Goal: Task Accomplishment & Management: Use online tool/utility

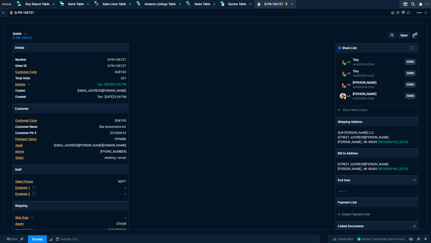
select select "8: NEPT"
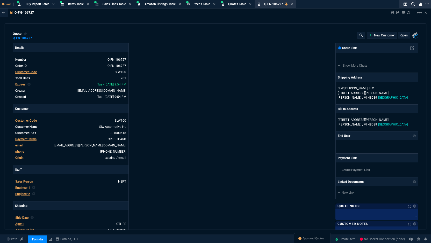
select select "8: NEPT"
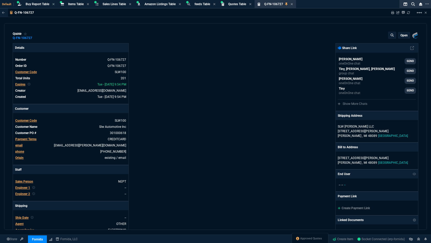
type input "19"
type input "8"
type input "18"
type input "145"
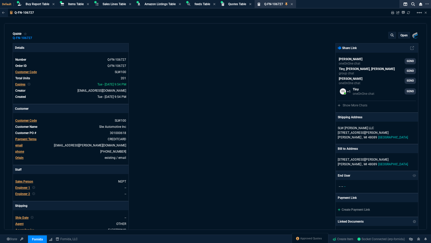
type input "28"
type input "3"
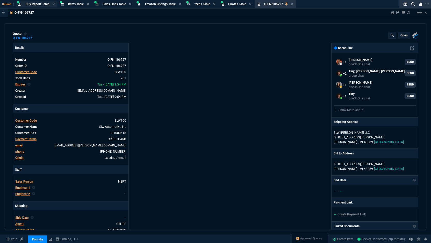
click at [32, 3] on span "Buy Report Table" at bounding box center [38, 4] width 24 height 4
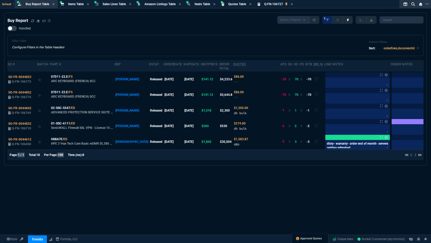
click at [306, 240] on span "Approved Quotes" at bounding box center [311, 239] width 22 height 4
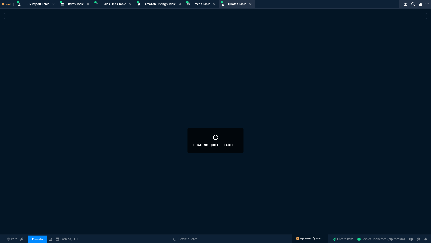
select select
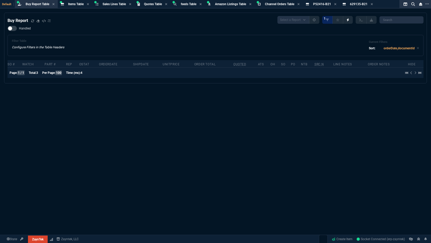
select select "8: NEPT"
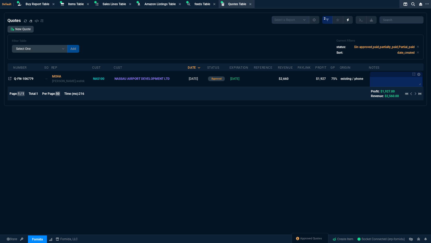
select select "8: NEPT"
select select
click at [306, 238] on span "Approved Quotes" at bounding box center [311, 239] width 22 height 4
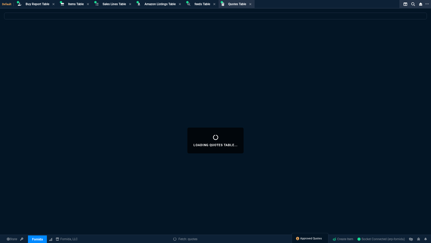
select select
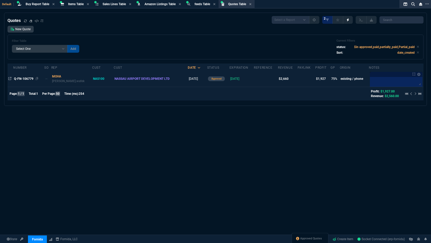
click at [30, 79] on span "Q-FN-106779" at bounding box center [23, 79] width 19 height 4
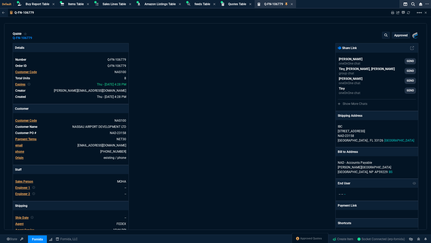
type input "75"
type input "450"
type input "100"
type input "40"
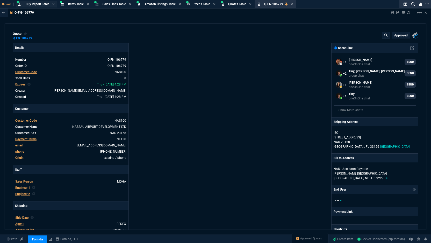
click at [39, 4] on span "Buy Report Table" at bounding box center [38, 4] width 24 height 4
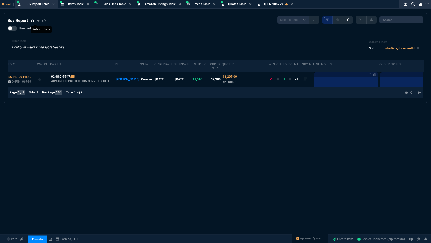
click at [33, 22] on icon at bounding box center [32, 20] width 3 height 3
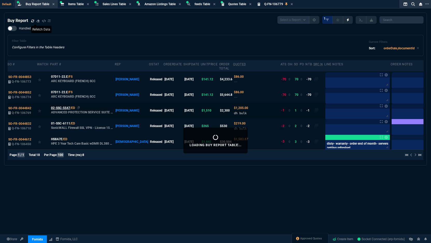
click at [60, 108] on span "02-SSC-5547" at bounding box center [60, 108] width 19 height 5
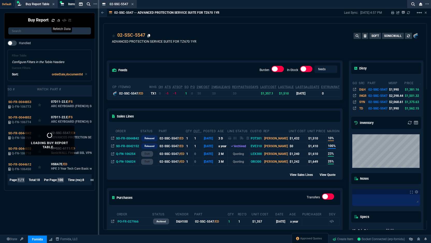
click at [149, 36] on icon at bounding box center [148, 35] width 3 height 3
click at [148, 34] on icon at bounding box center [148, 35] width 3 height 3
click at [133, 4] on icon at bounding box center [132, 4] width 2 height 3
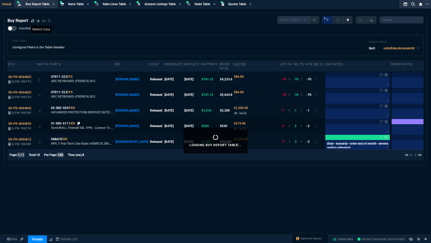
click at [77, 124] on icon at bounding box center [78, 123] width 3 height 3
